Goal: Information Seeking & Learning: Learn about a topic

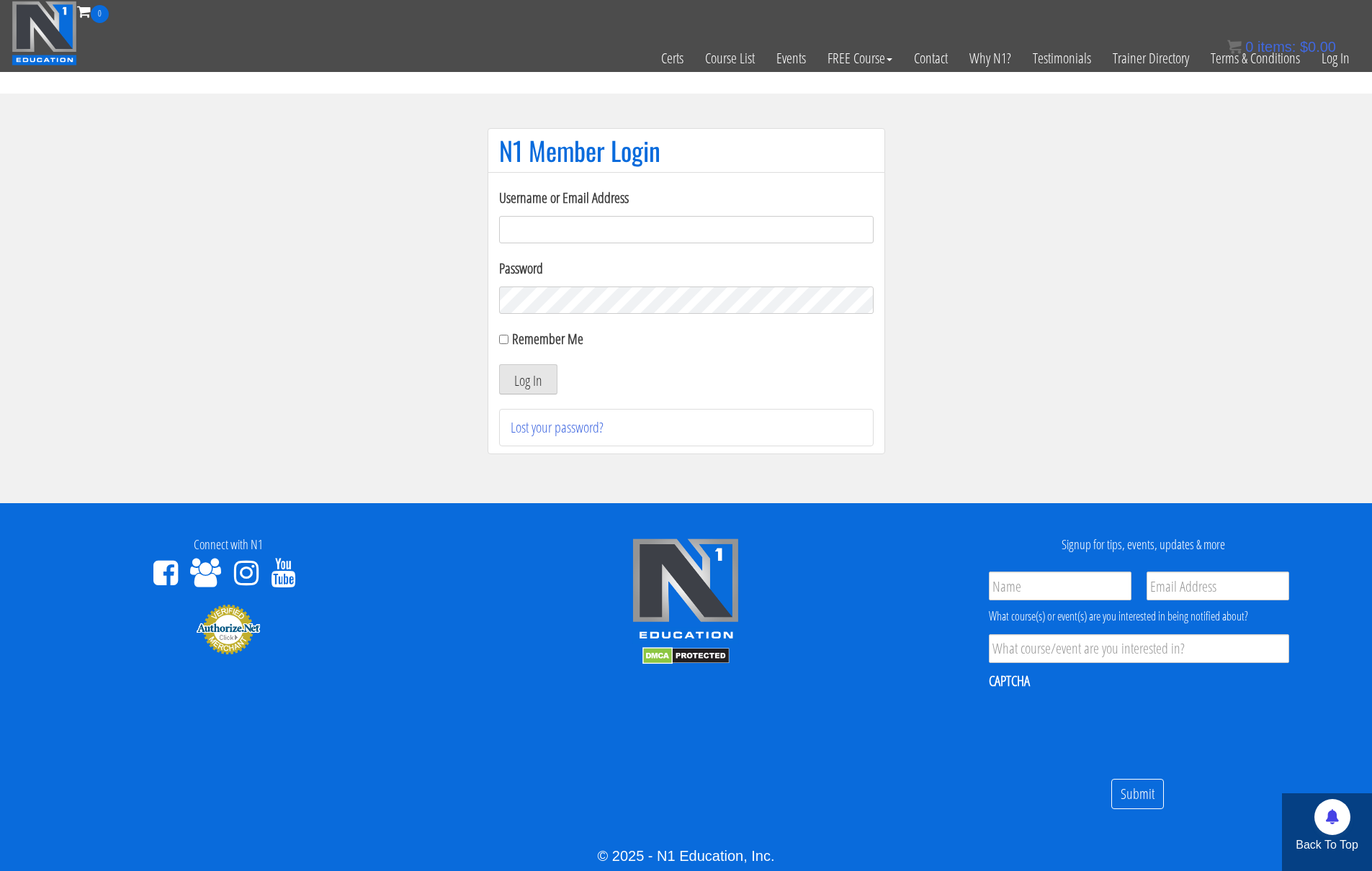
type input "kortney.riedy-2815"
click at [505, 340] on input "Remember Me" at bounding box center [504, 340] width 10 height 10
checkbox input "true"
click at [518, 376] on button "Log In" at bounding box center [528, 379] width 58 height 30
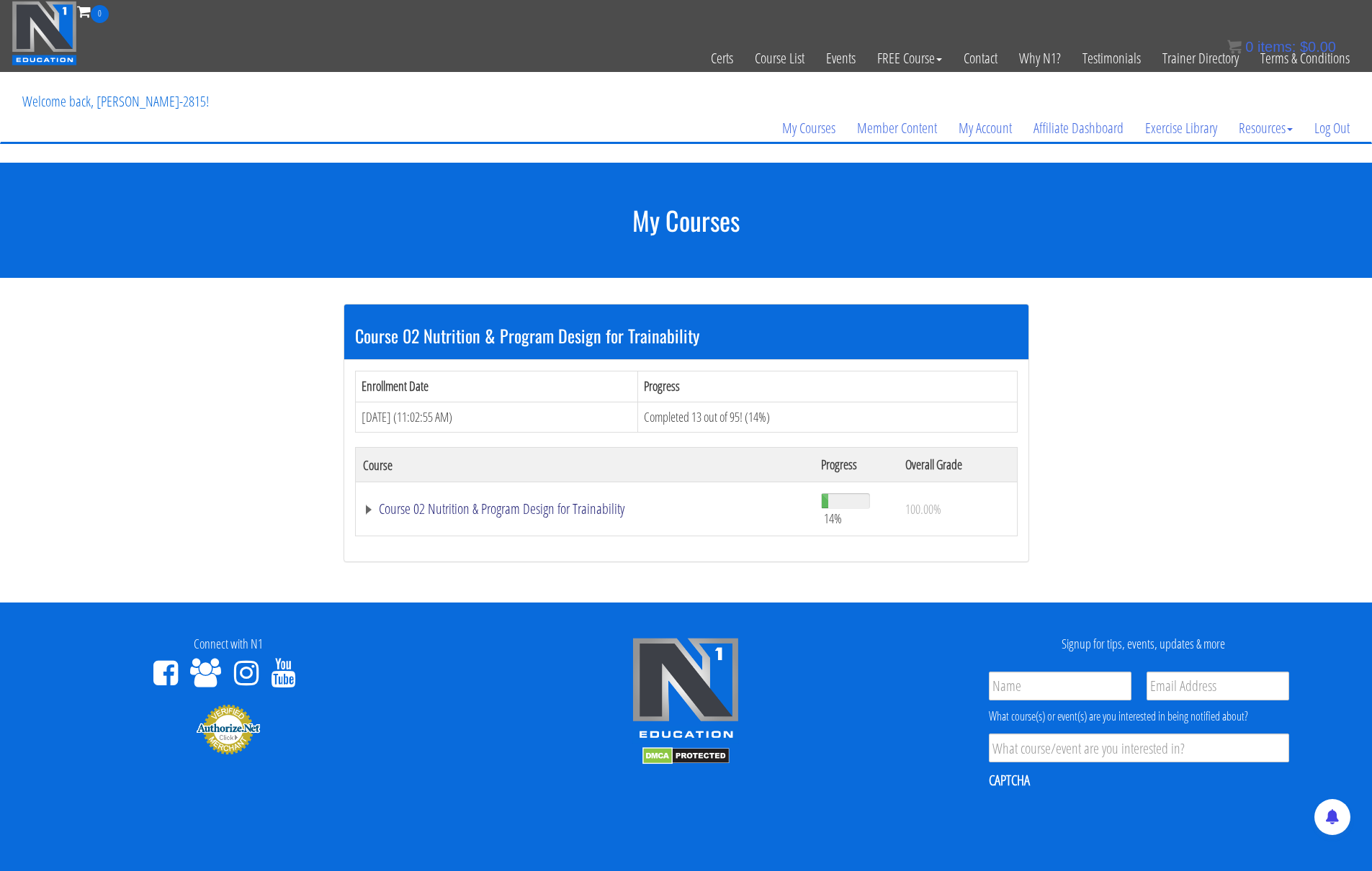
click at [371, 510] on link "Course 02 Nutrition & Program Design for Trainability" at bounding box center [585, 509] width 445 height 15
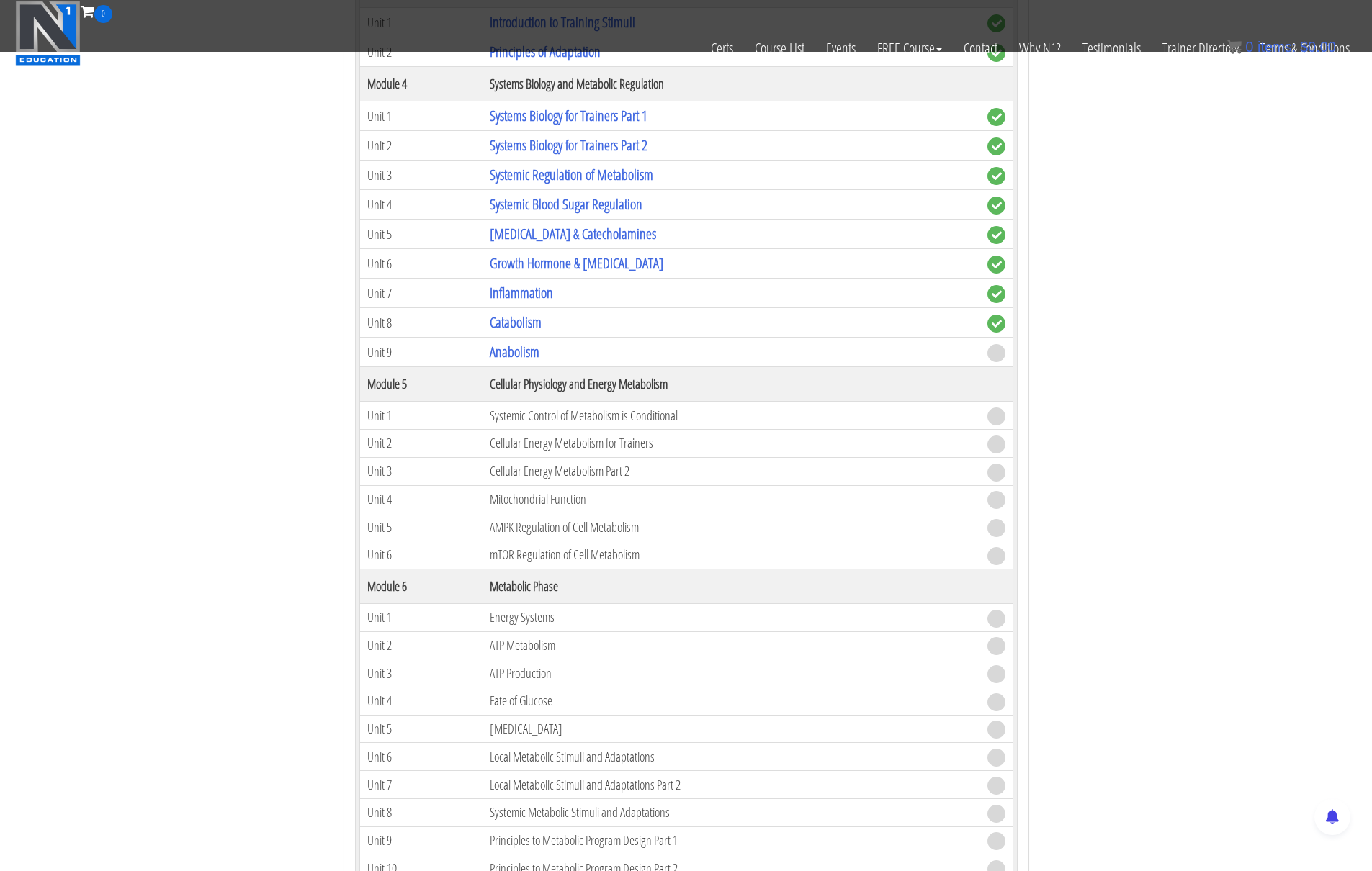
scroll to position [670, 0]
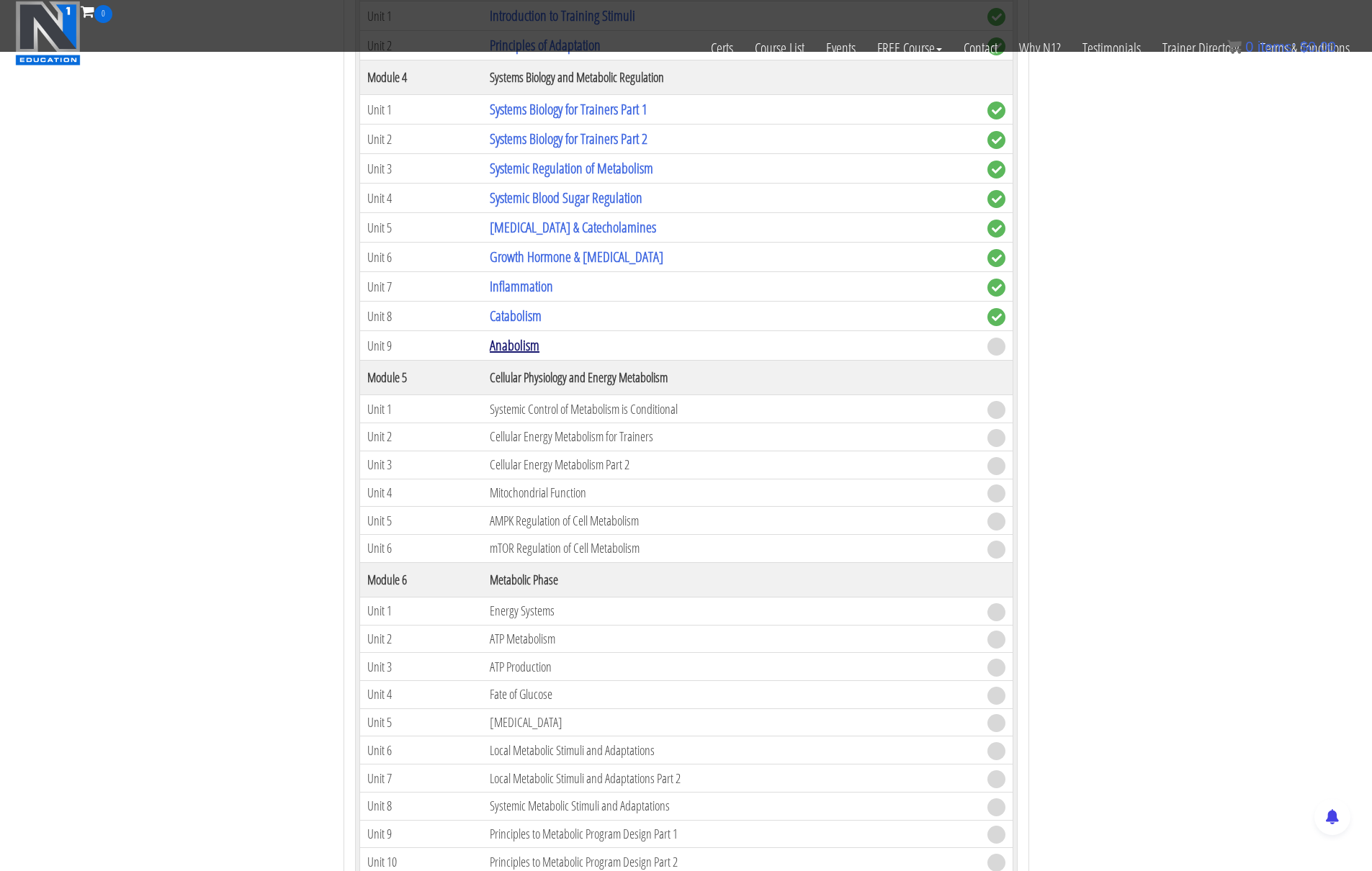
click at [520, 342] on link "Anabolism" at bounding box center [514, 345] width 49 height 19
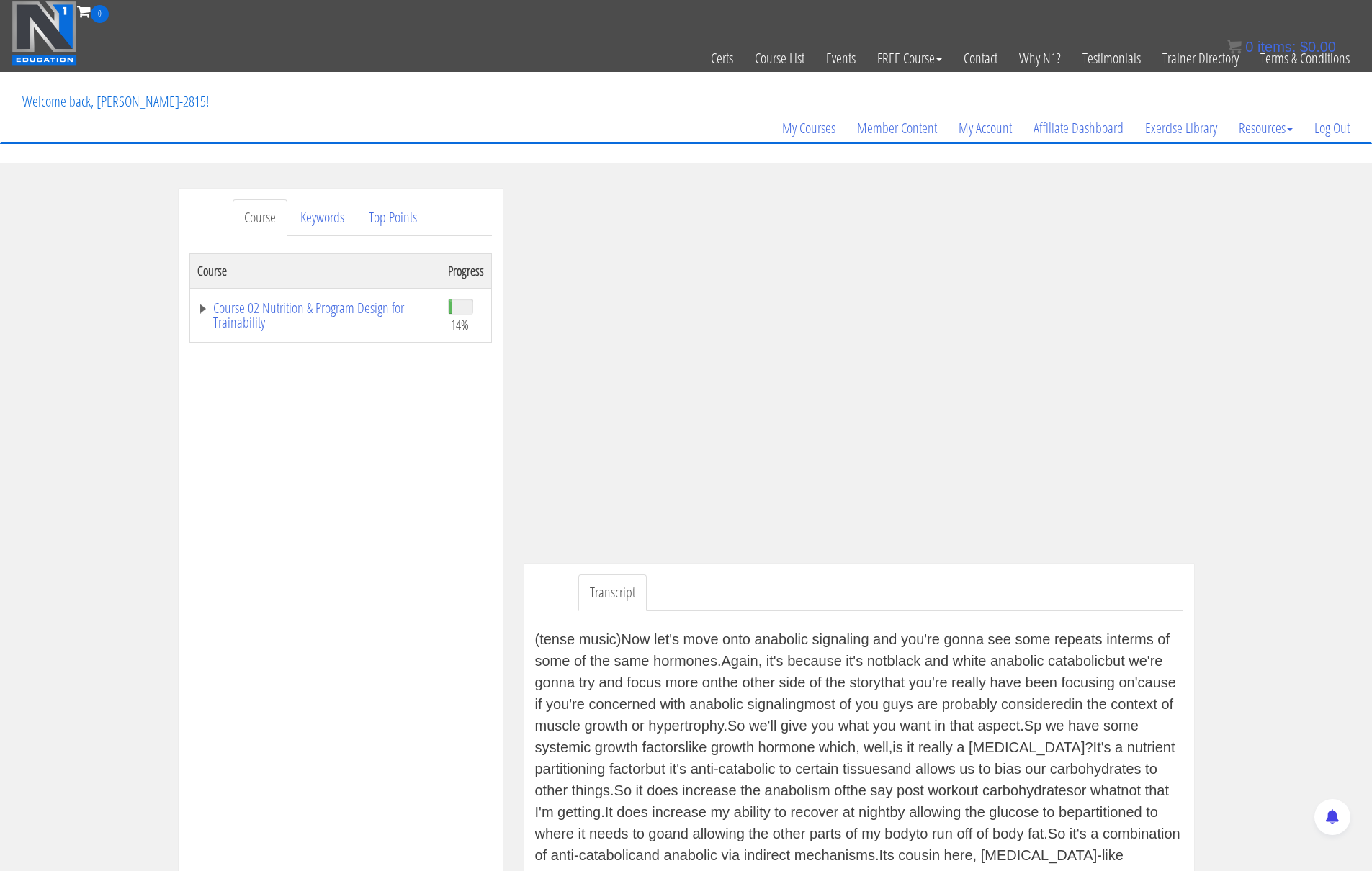
click at [1259, 398] on div "Course Keywords Top Points Course Progress Course 02 Nutrition & Program Design…" at bounding box center [686, 612] width 1372 height 848
click at [1216, 445] on div "Course Keywords Top Points Course Progress Course 02 Nutrition & Program Design…" at bounding box center [686, 612] width 1372 height 848
click at [496, 531] on div "Course Keywords Top Points Course Progress Course 02 Nutrition & Program Design…" at bounding box center [341, 595] width 324 height 813
click at [511, 532] on div "Course Keywords Top Points Course Progress Course 02 Nutrition & Program Design…" at bounding box center [340, 595] width 346 height 813
click at [1228, 394] on div "Course Keywords Top Points Course Progress Course 02 Nutrition & Program Design…" at bounding box center [686, 612] width 1372 height 848
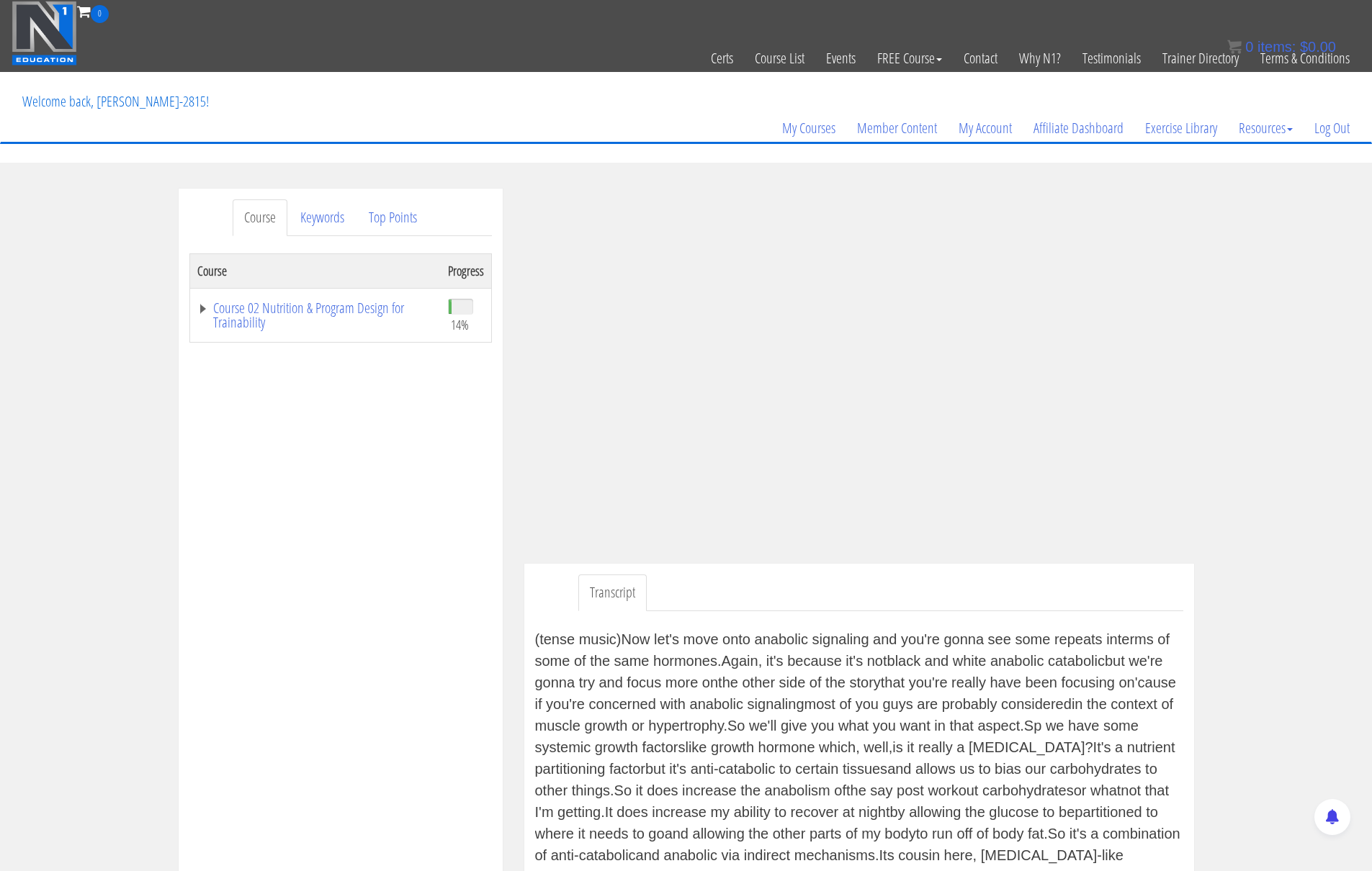
click at [1229, 394] on div "Course Keywords Top Points Course Progress Course 02 Nutrition & Program Design…" at bounding box center [686, 612] width 1372 height 848
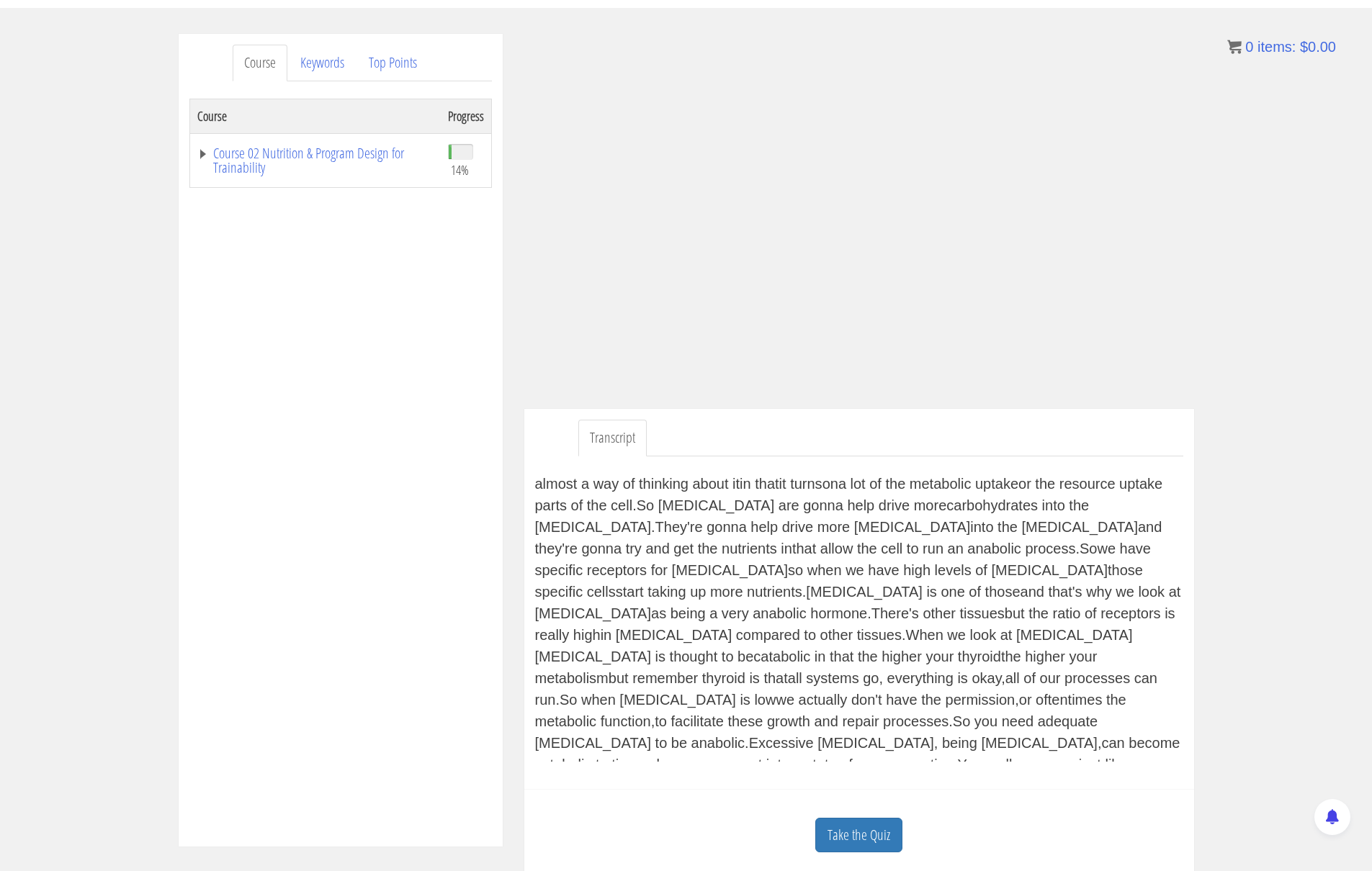
scroll to position [538, 0]
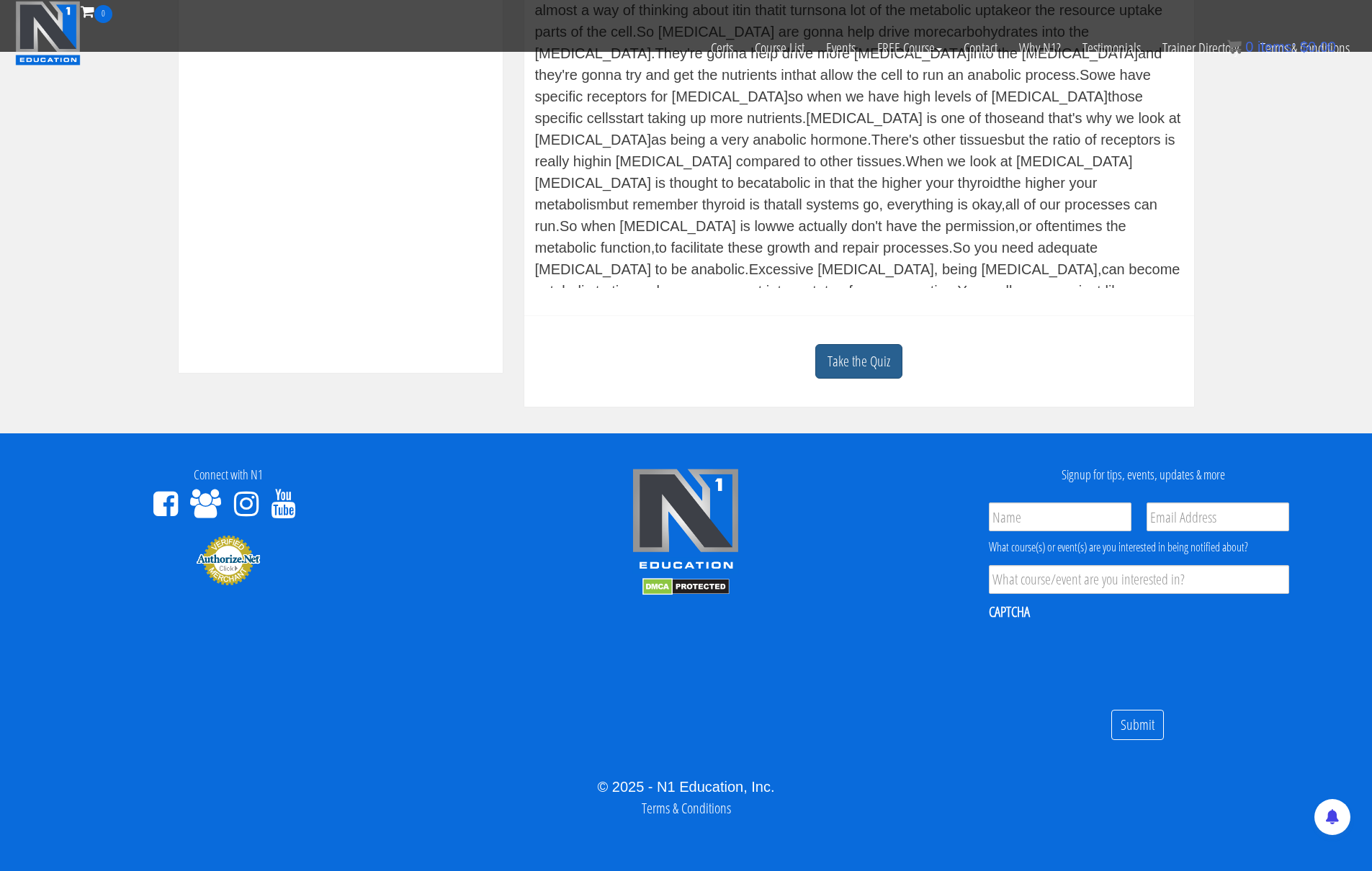
click at [853, 348] on link "Take the Quiz" at bounding box center [859, 362] width 87 height 36
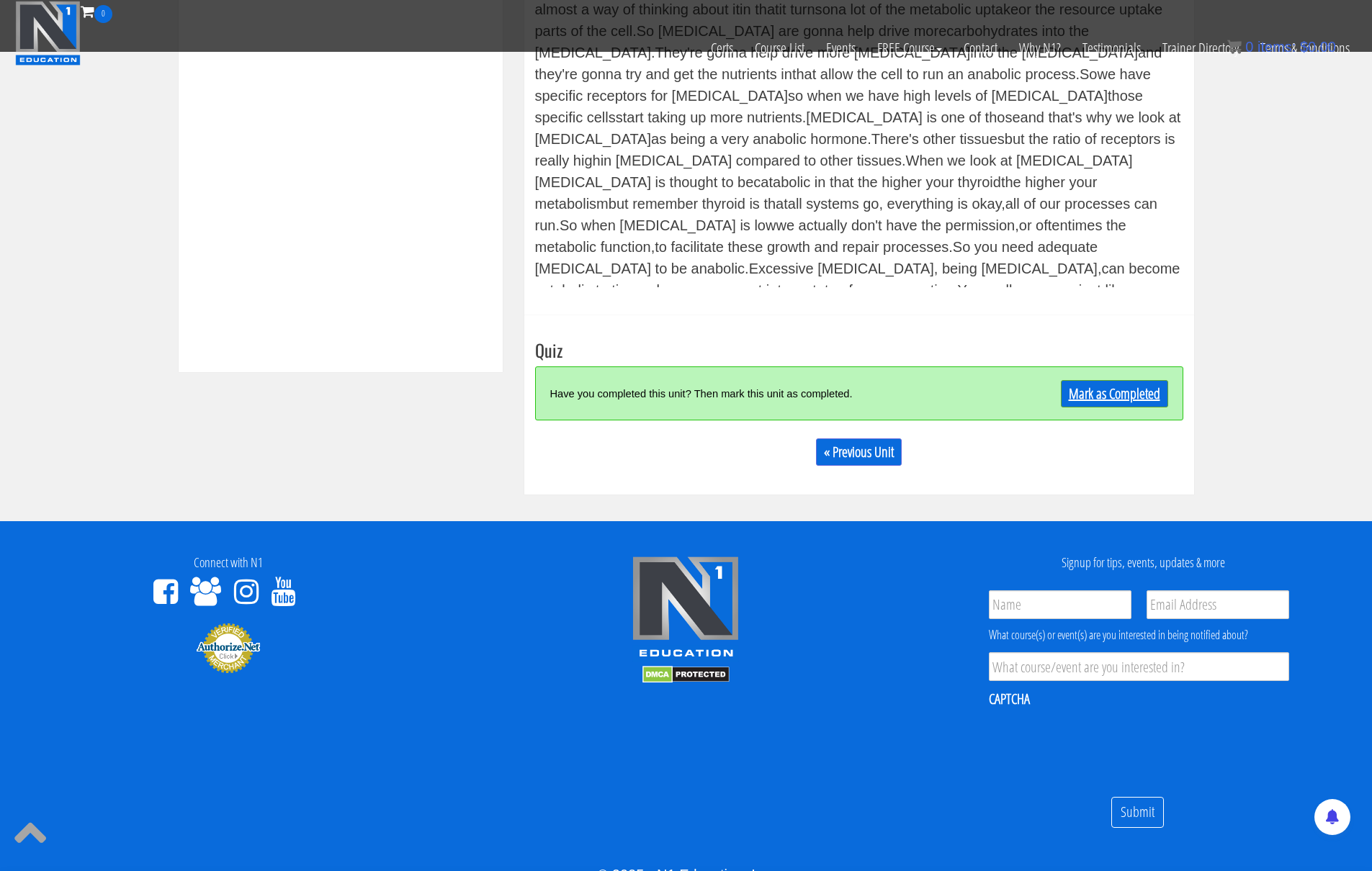
click at [1120, 399] on link "Mark as Completed" at bounding box center [1114, 394] width 108 height 28
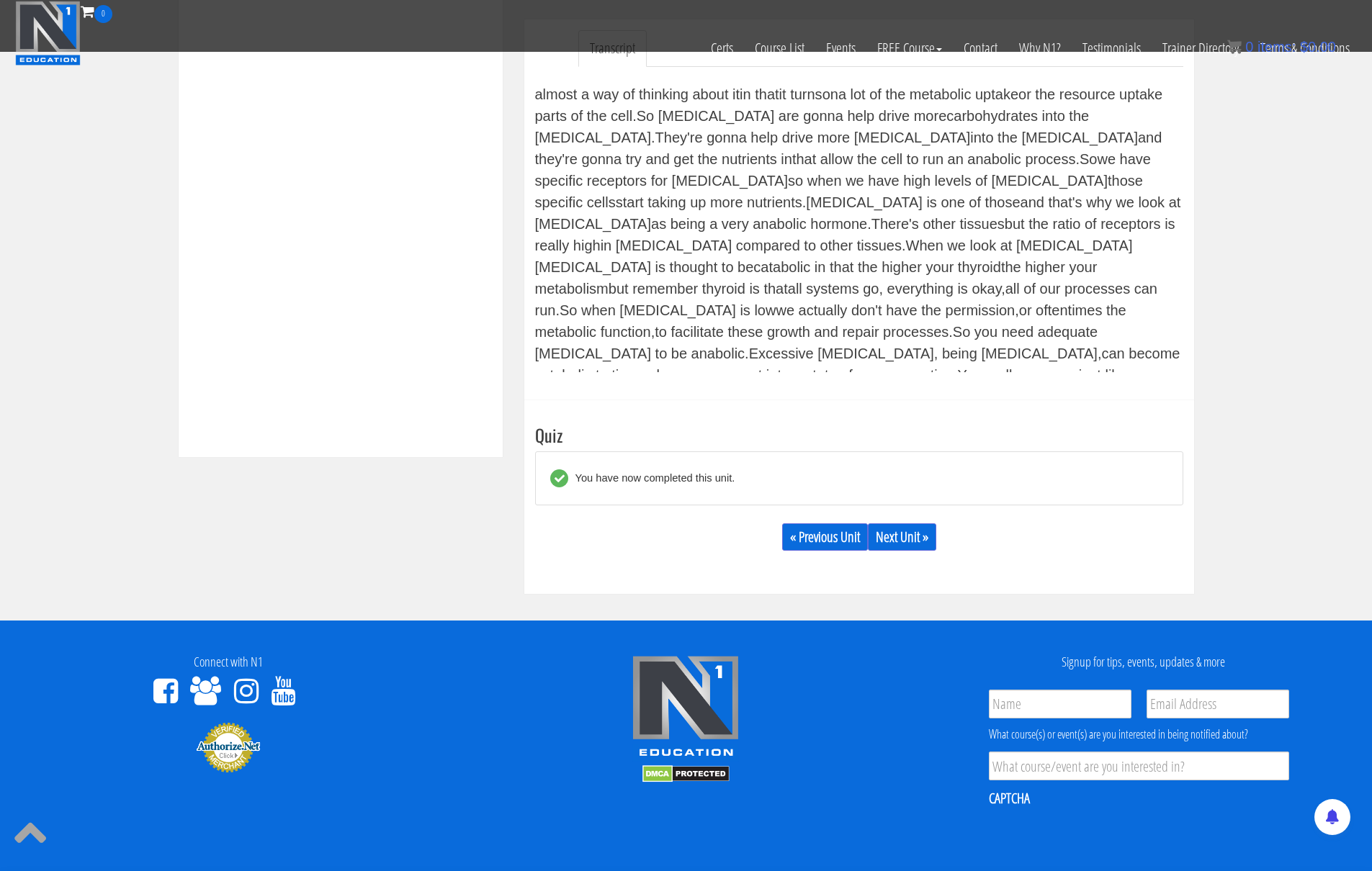
scroll to position [423, 0]
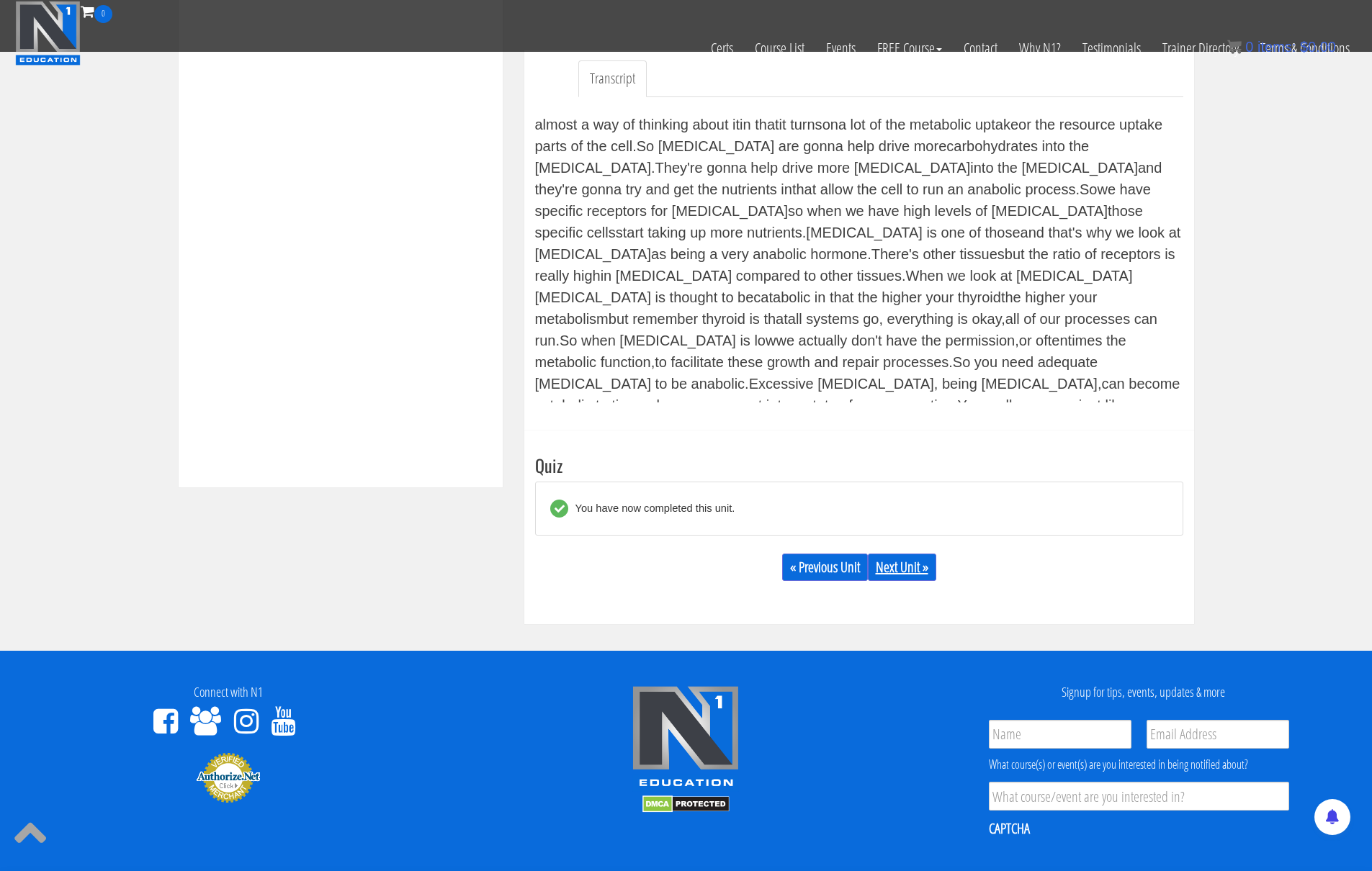
click at [884, 568] on link "Next Unit »" at bounding box center [902, 567] width 68 height 28
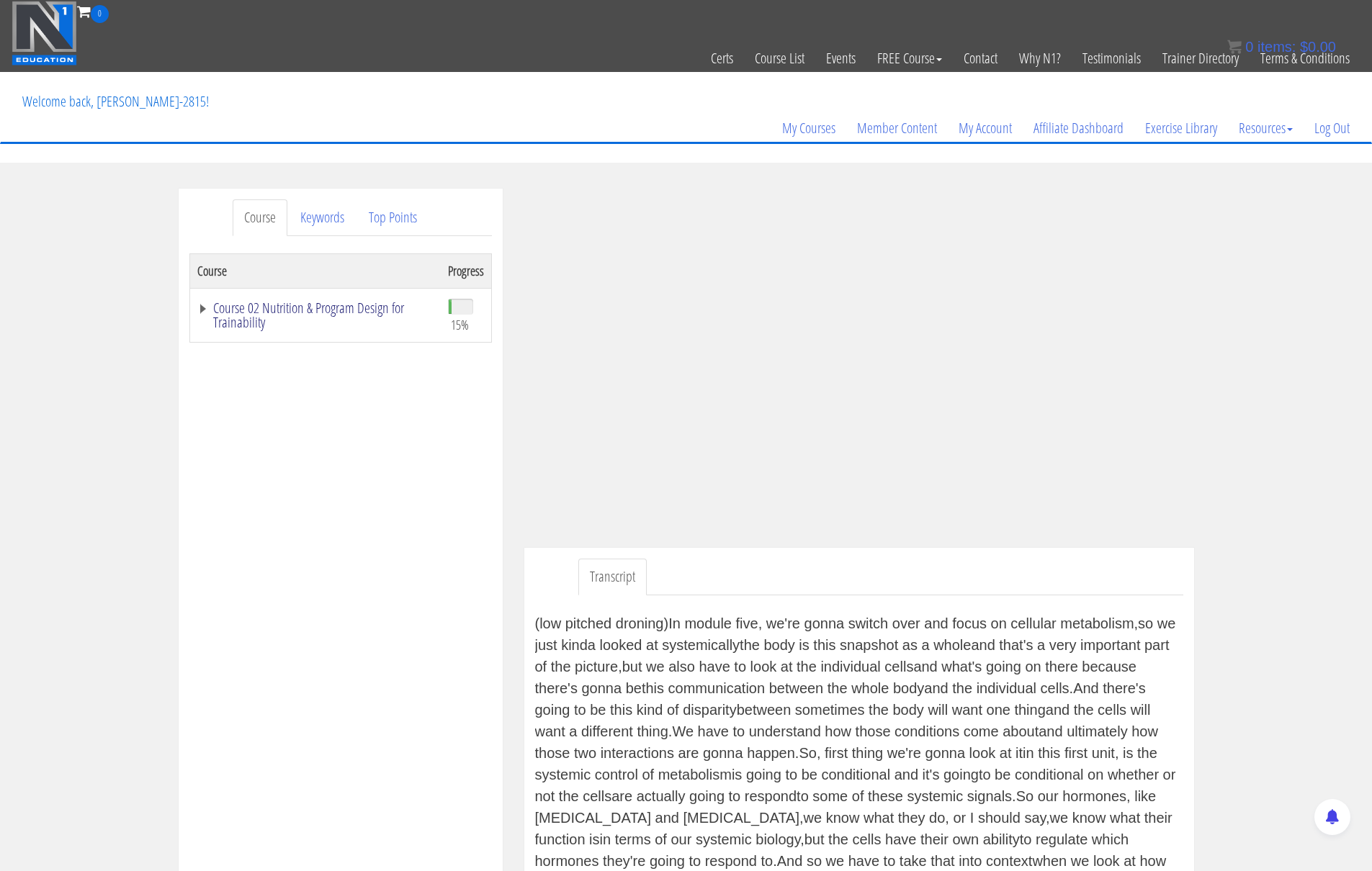
click at [207, 312] on link "Course 02 Nutrition & Program Design for Trainability" at bounding box center [316, 316] width 236 height 29
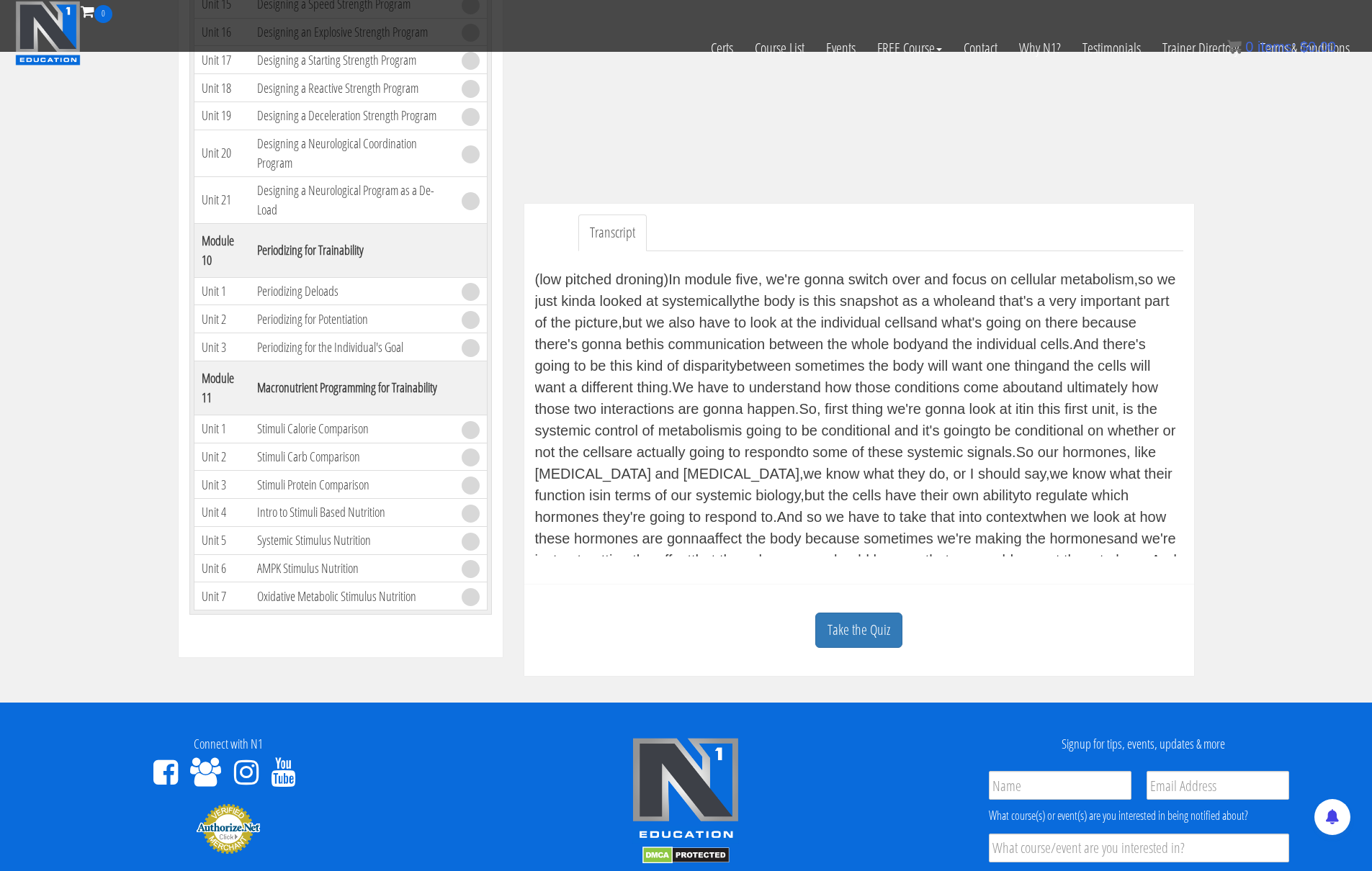
scroll to position [2867, 0]
